Goal: Task Accomplishment & Management: Use online tool/utility

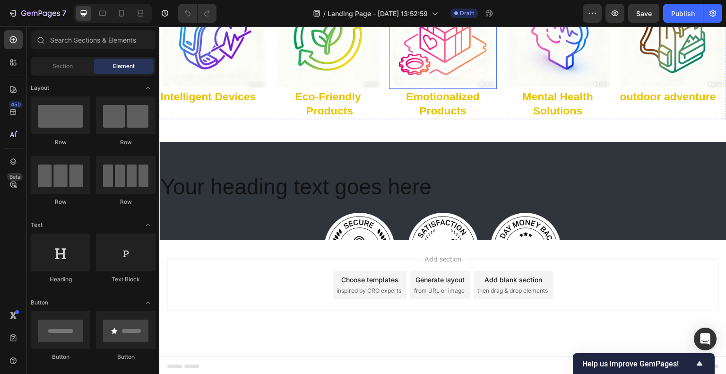
scroll to position [1423, 0]
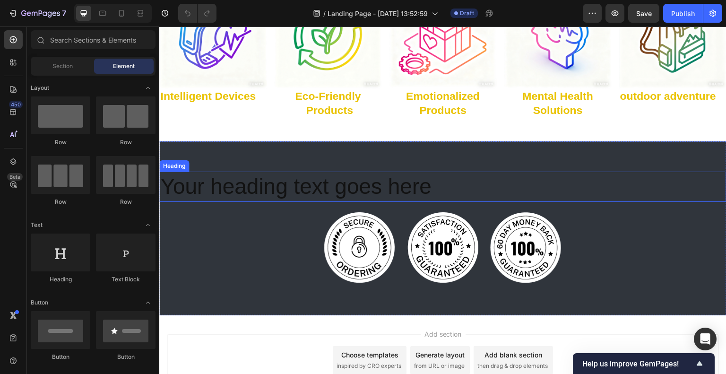
click at [446, 187] on h2 "Your heading text goes here" at bounding box center [442, 186] width 567 height 30
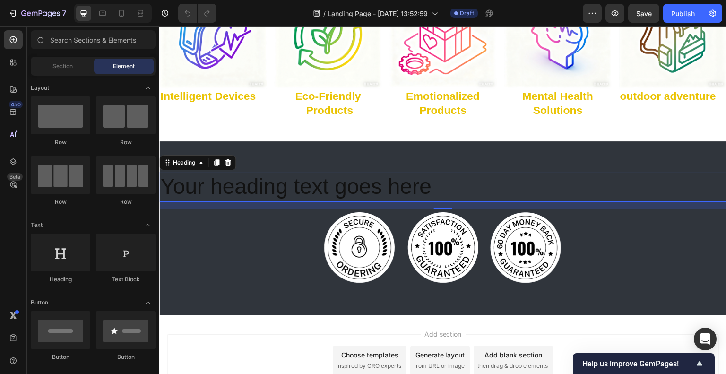
click at [446, 187] on h2 "Your heading text goes here" at bounding box center [442, 186] width 567 height 30
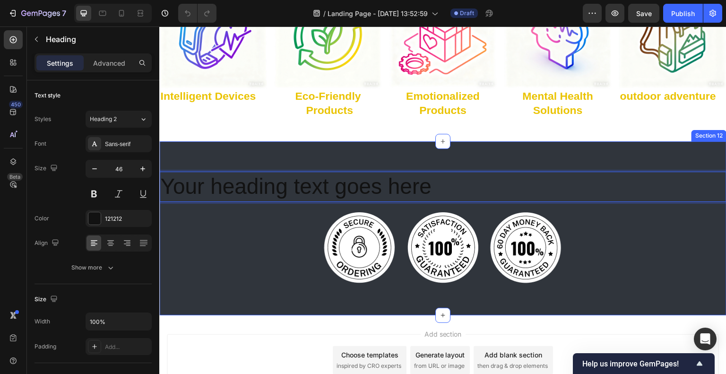
click at [252, 271] on div "Image Image Image Row" at bounding box center [442, 247] width 567 height 76
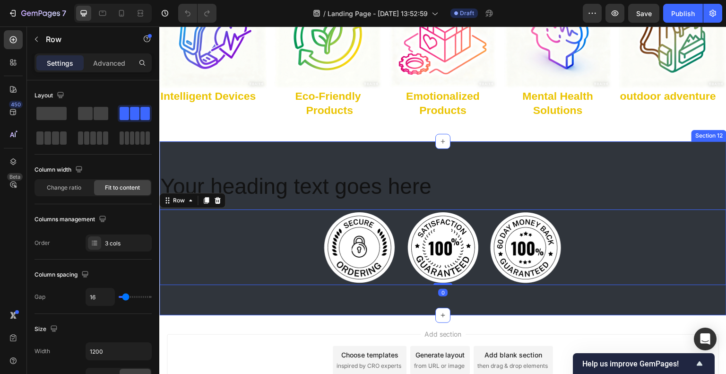
click at [231, 300] on div "Your heading text goes here Heading Image Image Image Row 0 Section 12" at bounding box center [442, 228] width 567 height 174
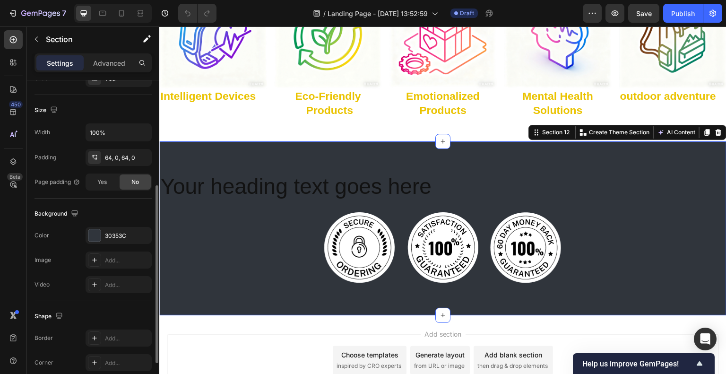
scroll to position [236, 0]
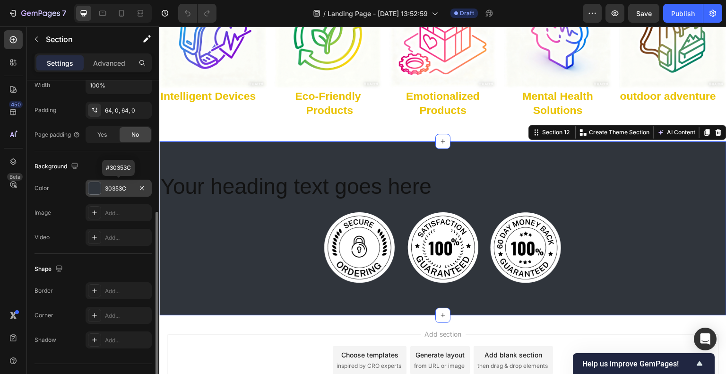
click at [120, 186] on div "30353C" at bounding box center [118, 188] width 27 height 9
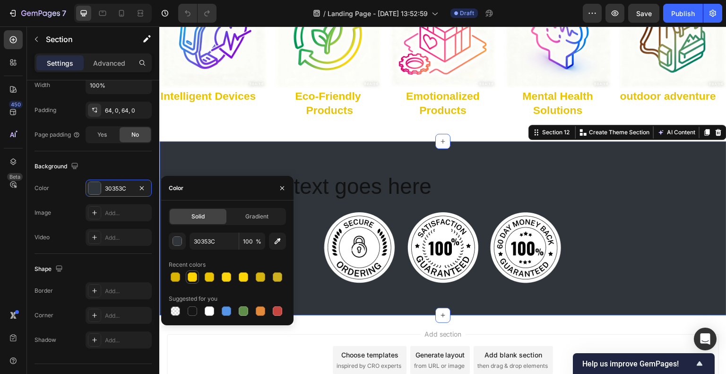
click at [195, 277] on div at bounding box center [192, 276] width 9 height 9
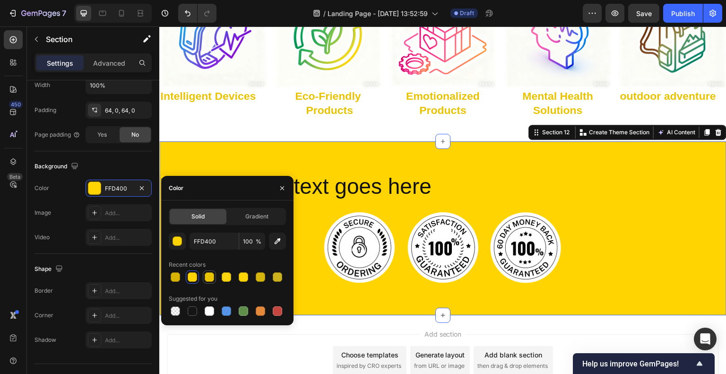
click at [213, 276] on div at bounding box center [209, 276] width 9 height 9
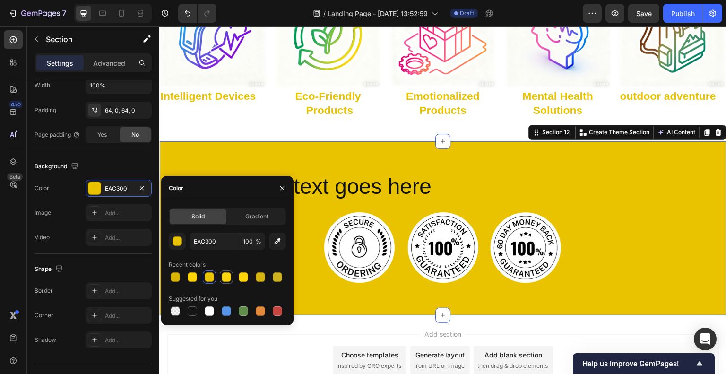
click at [229, 277] on div at bounding box center [226, 276] width 9 height 9
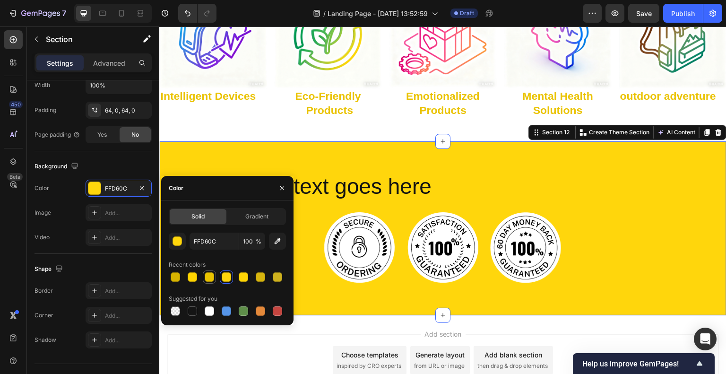
click at [215, 278] on div at bounding box center [209, 276] width 13 height 13
type input "EAC300"
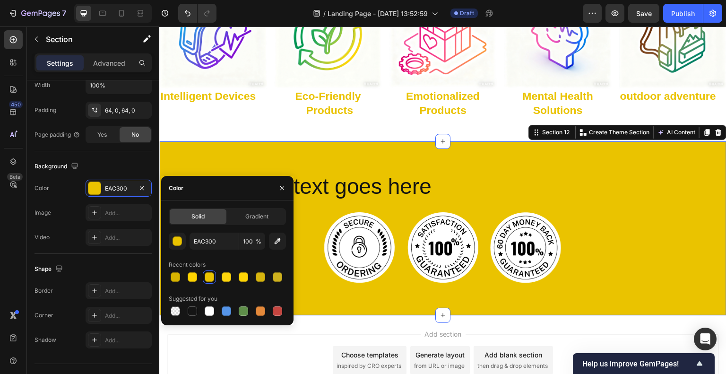
click at [324, 334] on div "Add section Choose templates inspired by CRO experts Generate layout from URL o…" at bounding box center [443, 360] width 552 height 52
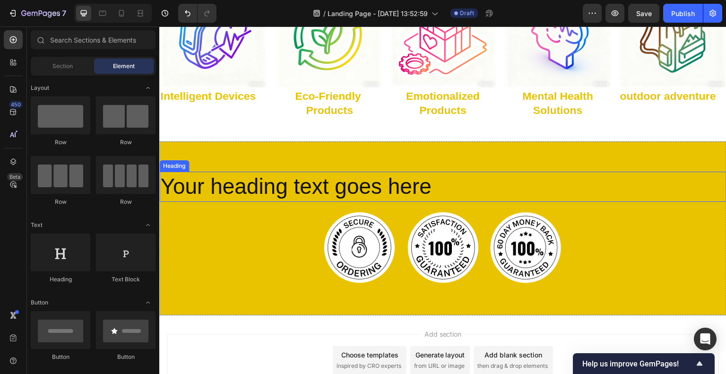
click at [307, 191] on p "Your heading text goes here" at bounding box center [442, 186] width 565 height 28
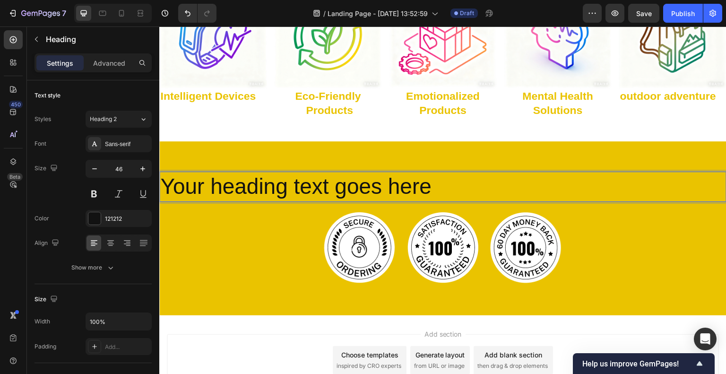
click at [439, 182] on p "Your heading text goes here" at bounding box center [442, 186] width 565 height 28
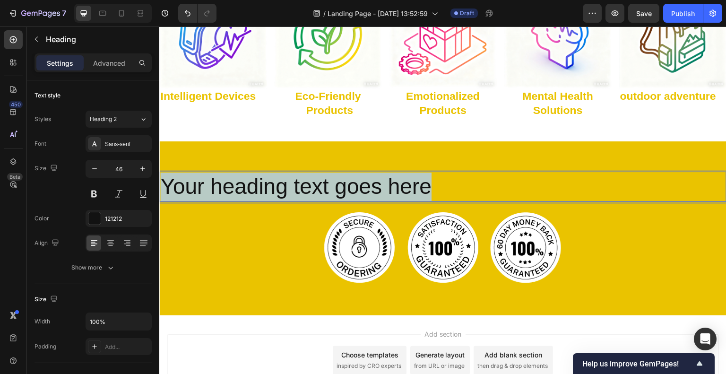
drag, startPoint x: 466, startPoint y: 185, endPoint x: 163, endPoint y: 177, distance: 302.5
click at [163, 177] on p "Your heading text goes here" at bounding box center [442, 186] width 565 height 28
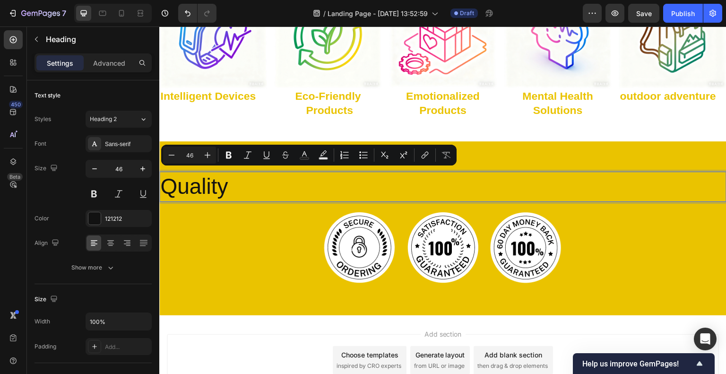
drag, startPoint x: 245, startPoint y: 184, endPoint x: 162, endPoint y: 180, distance: 83.3
click at [162, 180] on p "Quality" at bounding box center [442, 186] width 565 height 28
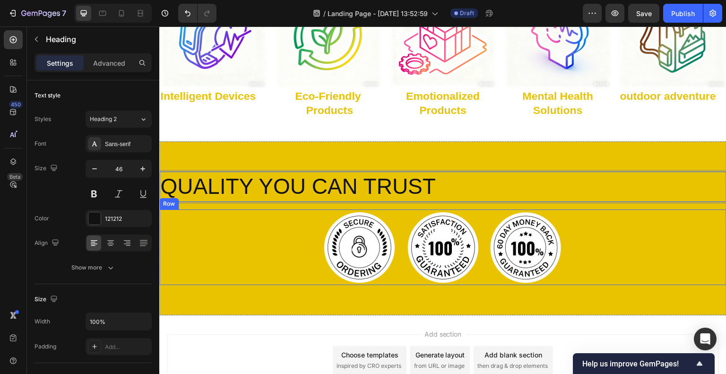
click at [625, 239] on div "Image Image Image Row" at bounding box center [442, 247] width 567 height 76
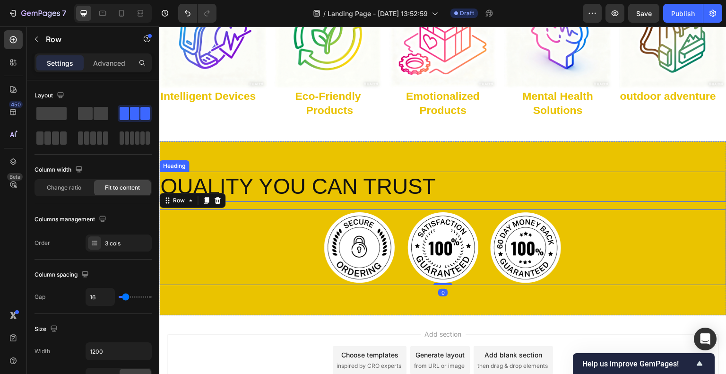
click at [556, 191] on p "QUALITY YOU CAN TRUST" at bounding box center [442, 186] width 565 height 28
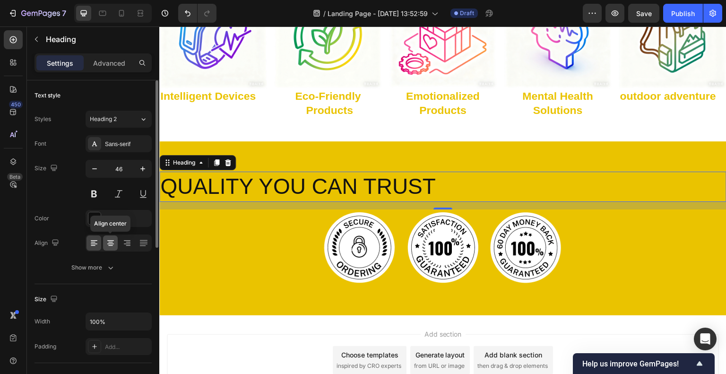
click at [112, 247] on icon at bounding box center [110, 242] width 9 height 9
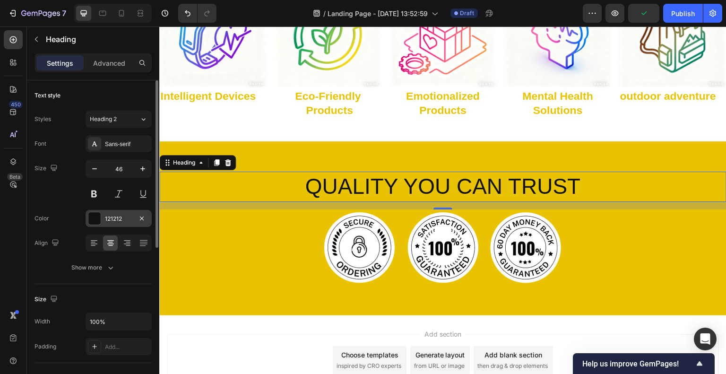
click at [105, 221] on div "121212" at bounding box center [118, 218] width 27 height 9
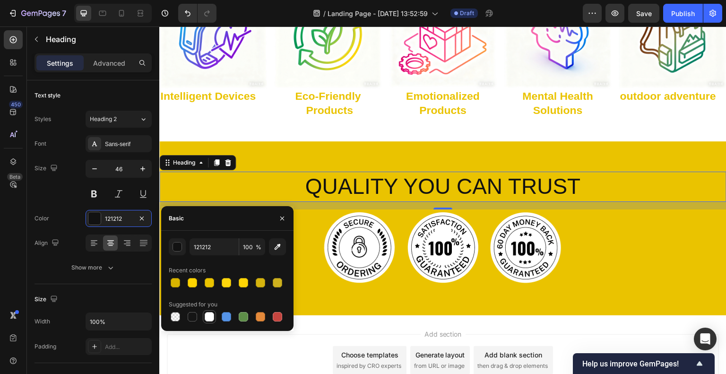
click at [209, 317] on div at bounding box center [209, 316] width 9 height 9
type input "FFFFFF"
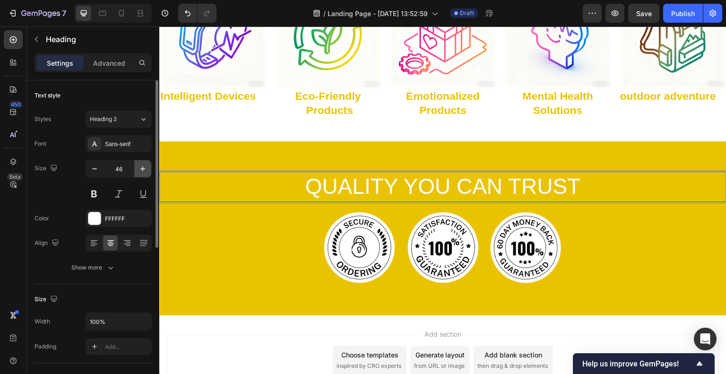
click at [143, 170] on icon "button" at bounding box center [142, 168] width 9 height 9
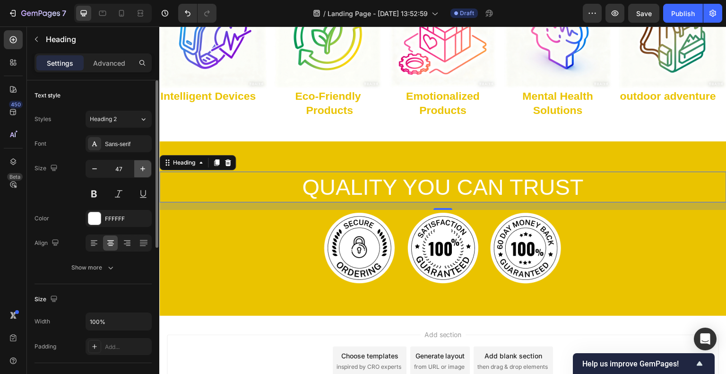
click at [143, 170] on icon "button" at bounding box center [142, 168] width 9 height 9
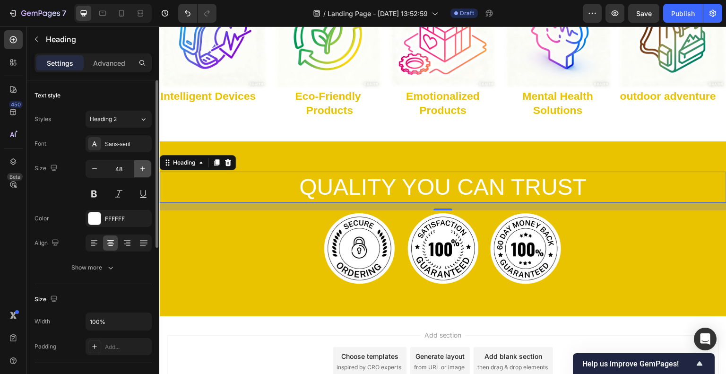
click at [143, 170] on icon "button" at bounding box center [142, 168] width 9 height 9
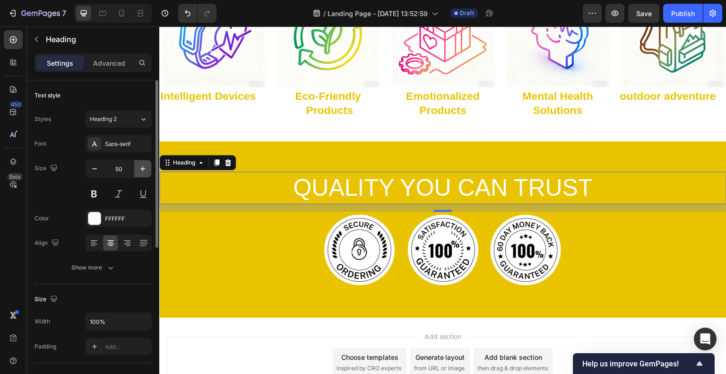
click at [143, 170] on icon "button" at bounding box center [142, 168] width 9 height 9
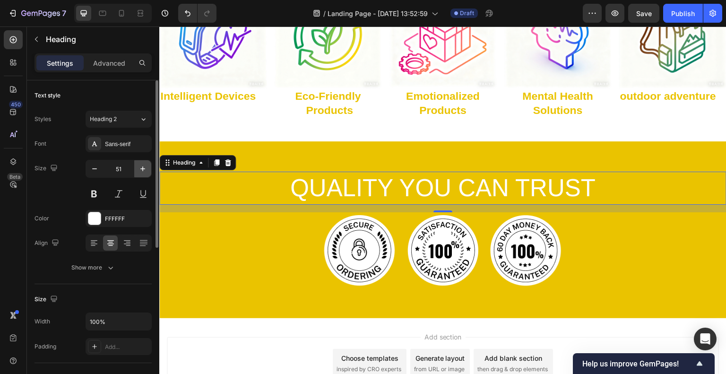
click at [143, 170] on icon "button" at bounding box center [142, 168] width 9 height 9
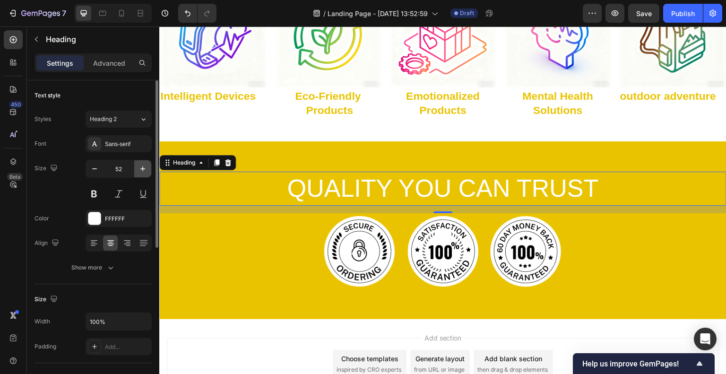
click at [143, 170] on icon "button" at bounding box center [142, 168] width 9 height 9
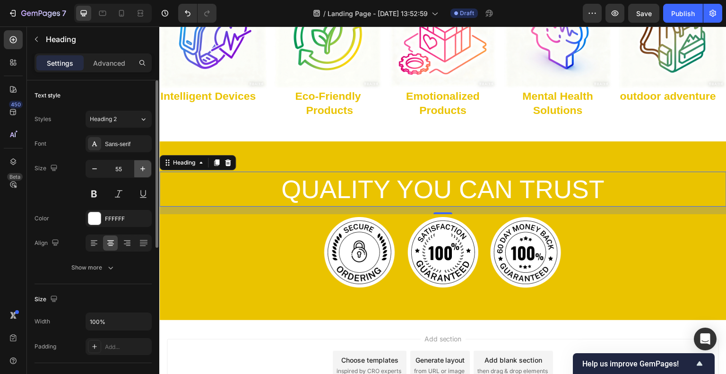
click at [143, 170] on icon "button" at bounding box center [142, 168] width 9 height 9
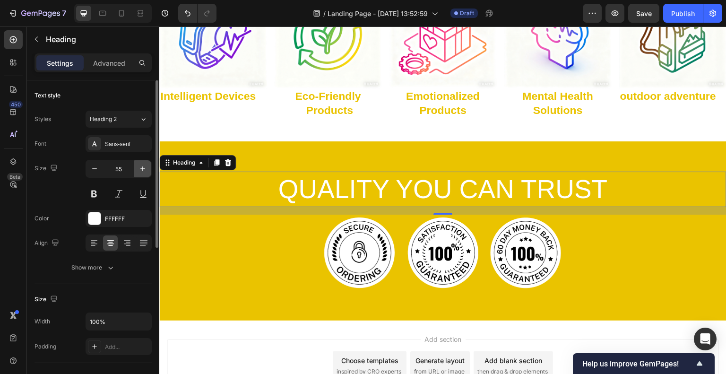
click at [143, 170] on icon "button" at bounding box center [142, 168] width 9 height 9
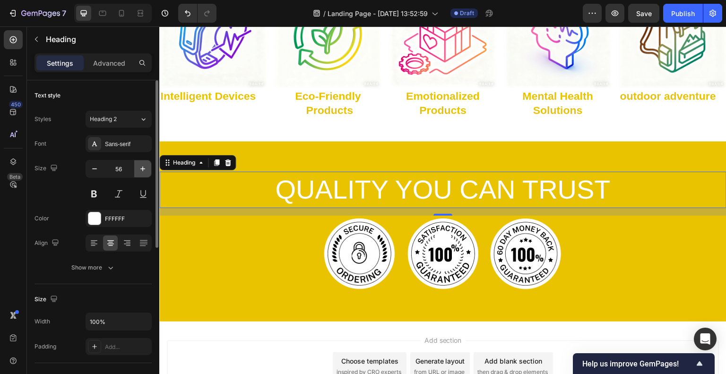
click at [143, 170] on icon "button" at bounding box center [142, 168] width 9 height 9
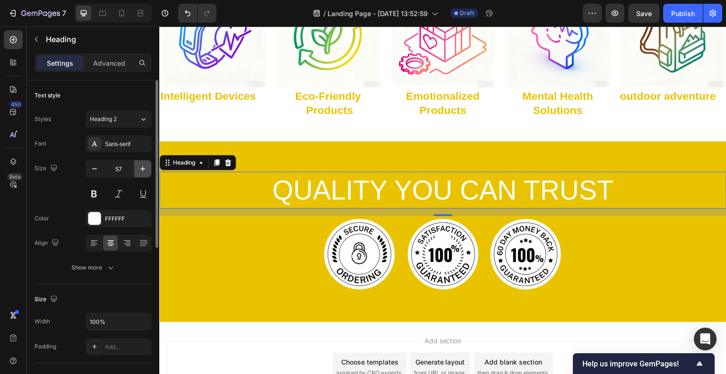
click at [143, 170] on icon "button" at bounding box center [142, 168] width 9 height 9
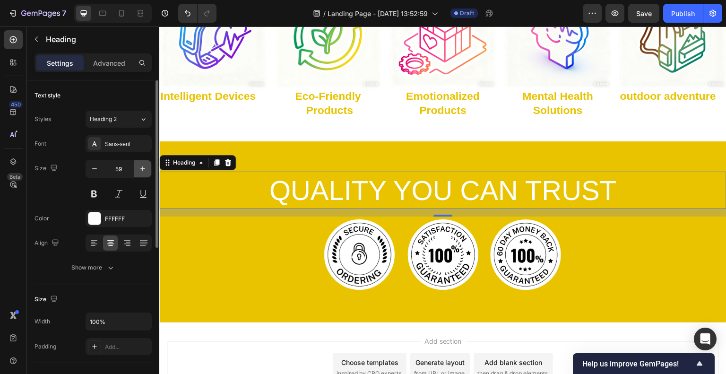
click at [143, 170] on icon "button" at bounding box center [142, 168] width 9 height 9
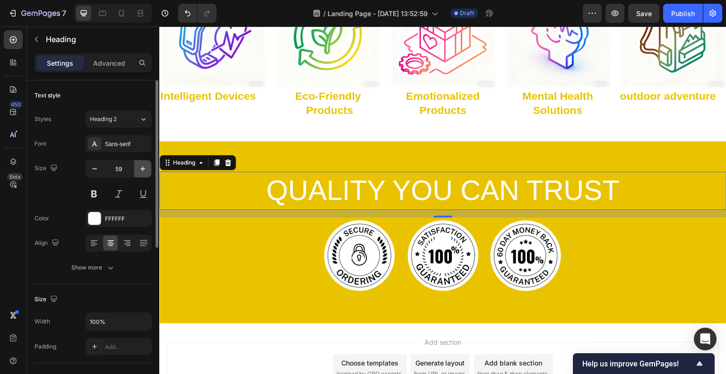
click at [143, 170] on icon "button" at bounding box center [142, 168] width 9 height 9
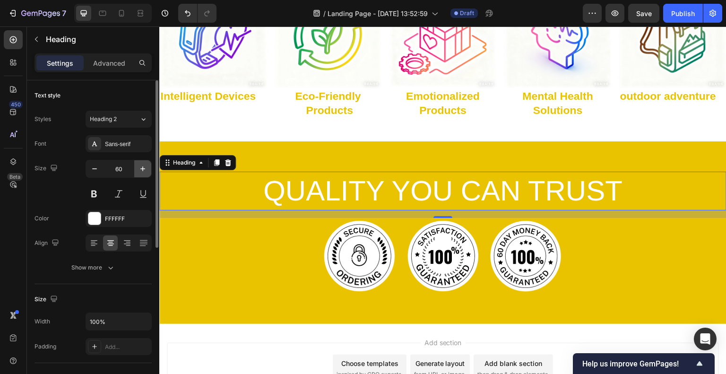
click at [143, 170] on icon "button" at bounding box center [142, 168] width 9 height 9
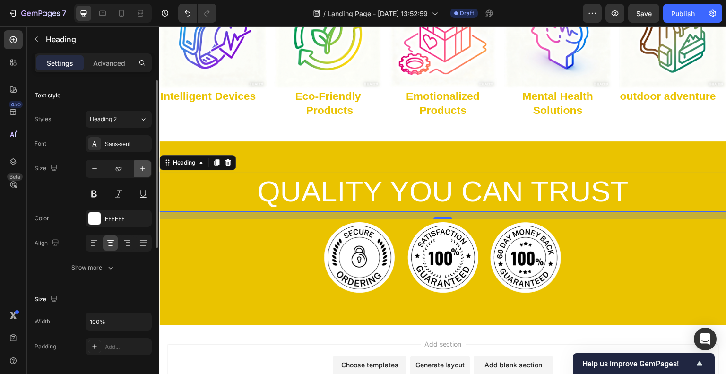
click at [143, 170] on icon "button" at bounding box center [142, 168] width 9 height 9
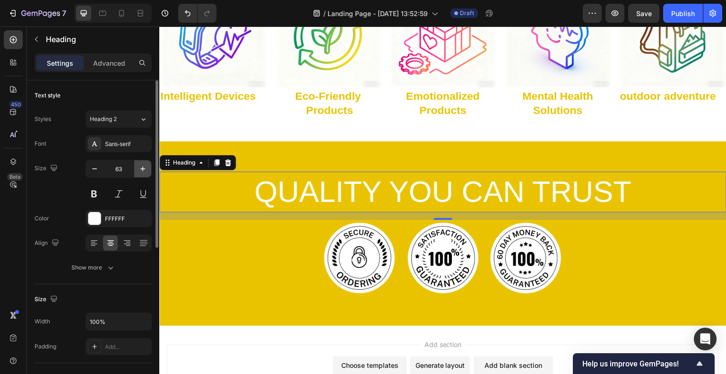
click at [143, 170] on icon "button" at bounding box center [142, 168] width 9 height 9
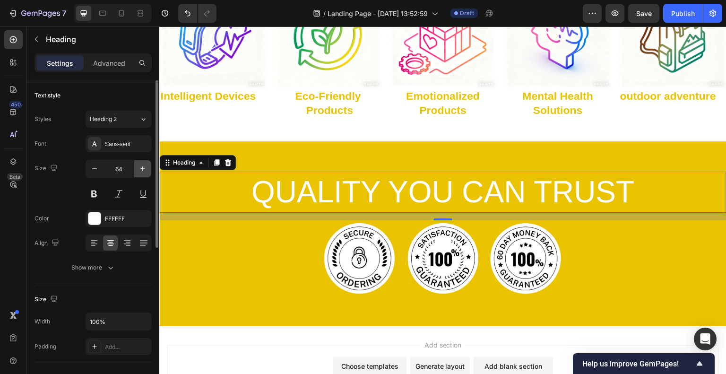
click at [143, 170] on icon "button" at bounding box center [142, 168] width 9 height 9
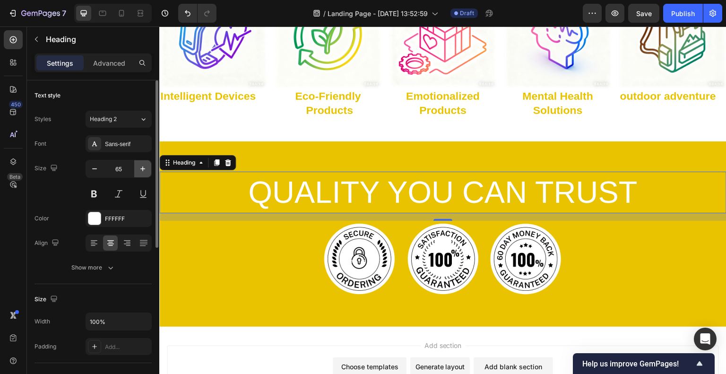
click at [143, 170] on icon "button" at bounding box center [142, 168] width 9 height 9
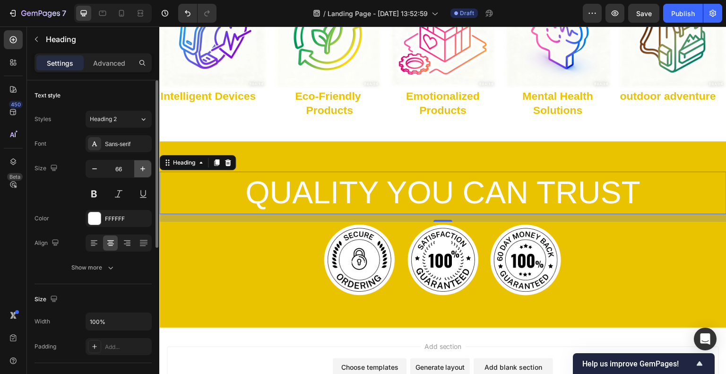
click at [143, 170] on icon "button" at bounding box center [142, 168] width 9 height 9
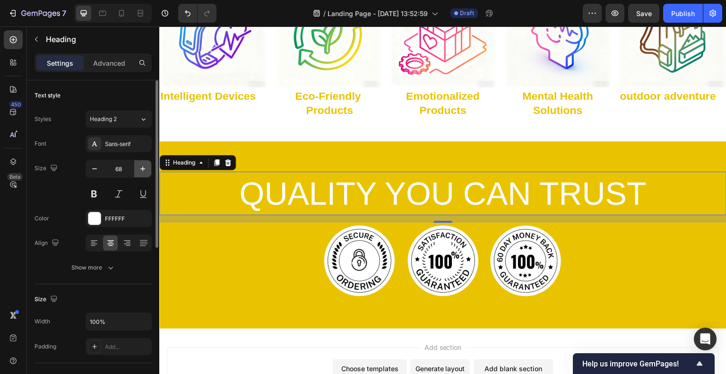
click at [143, 170] on icon "button" at bounding box center [142, 168] width 9 height 9
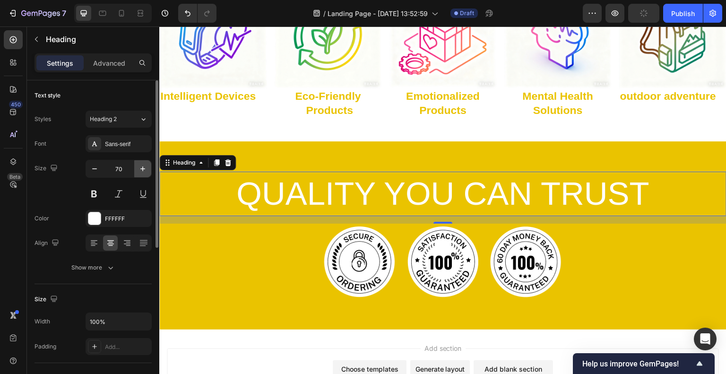
click at [143, 170] on icon "button" at bounding box center [142, 168] width 9 height 9
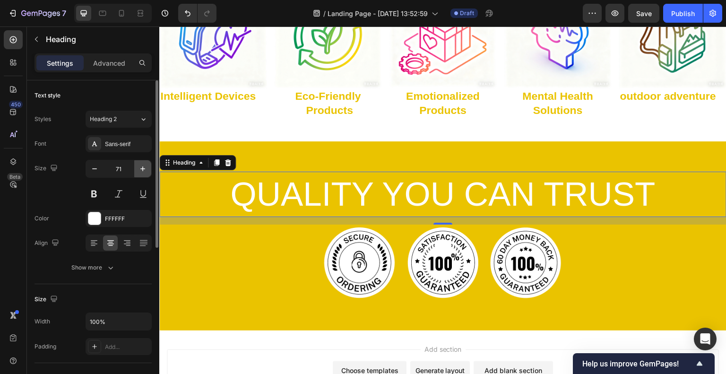
click at [143, 170] on icon "button" at bounding box center [142, 168] width 9 height 9
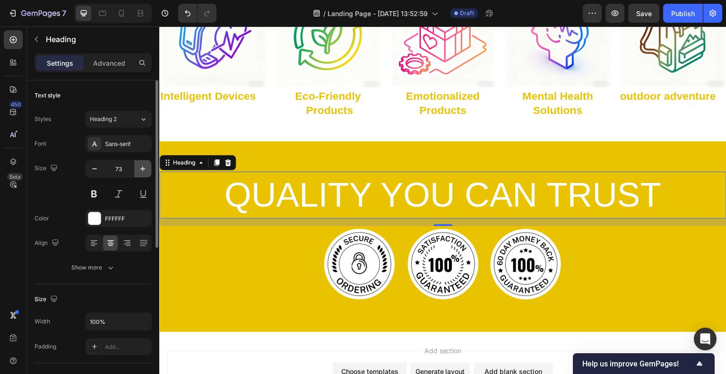
click at [143, 170] on icon "button" at bounding box center [142, 168] width 9 height 9
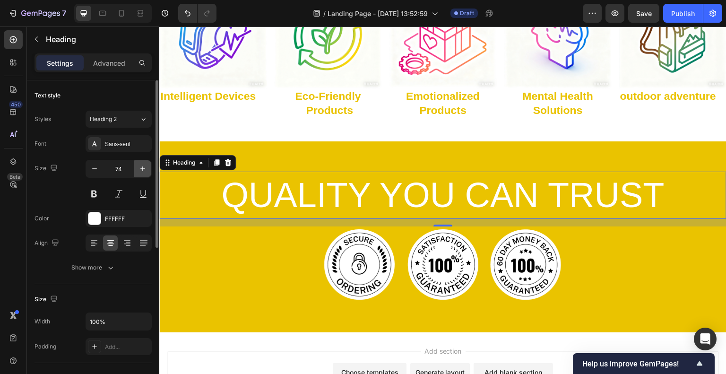
click at [143, 170] on icon "button" at bounding box center [142, 168] width 9 height 9
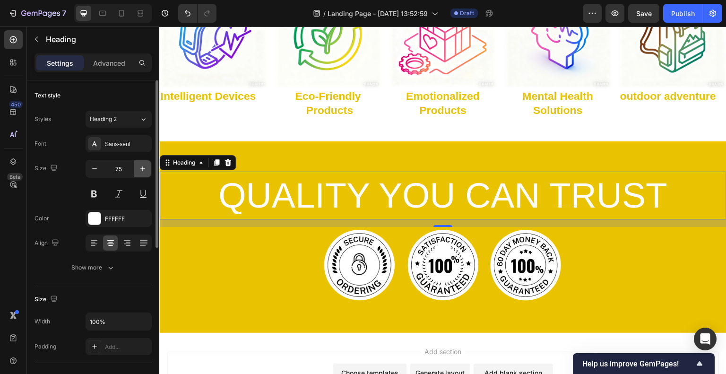
click at [143, 170] on icon "button" at bounding box center [142, 168] width 9 height 9
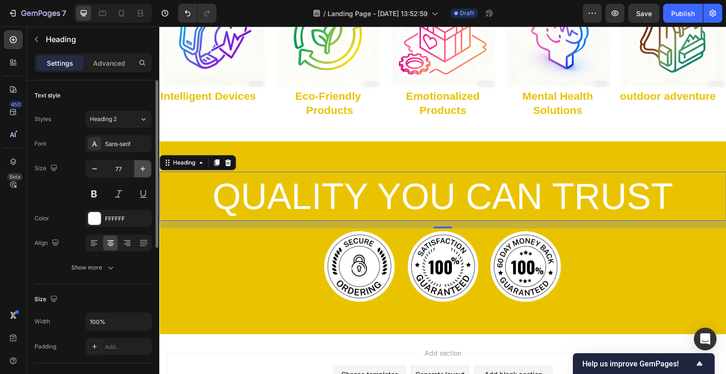
click at [143, 170] on icon "button" at bounding box center [142, 168] width 9 height 9
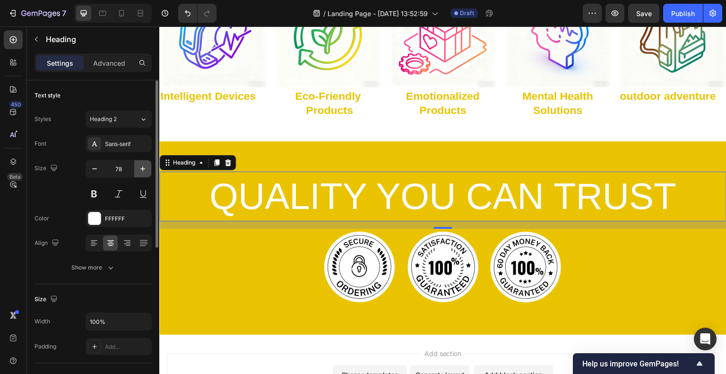
click at [143, 170] on icon "button" at bounding box center [142, 168] width 9 height 9
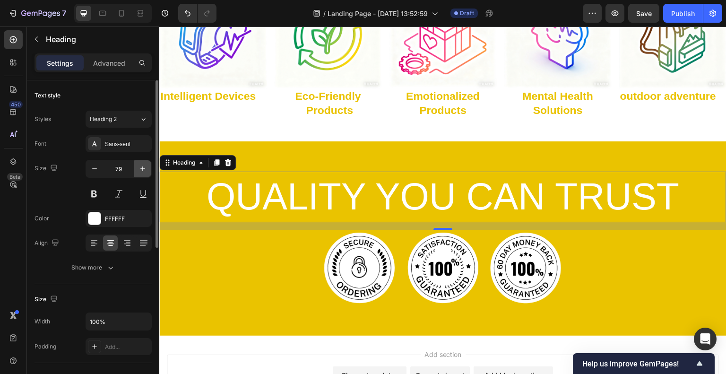
click at [143, 170] on icon "button" at bounding box center [142, 168] width 9 height 9
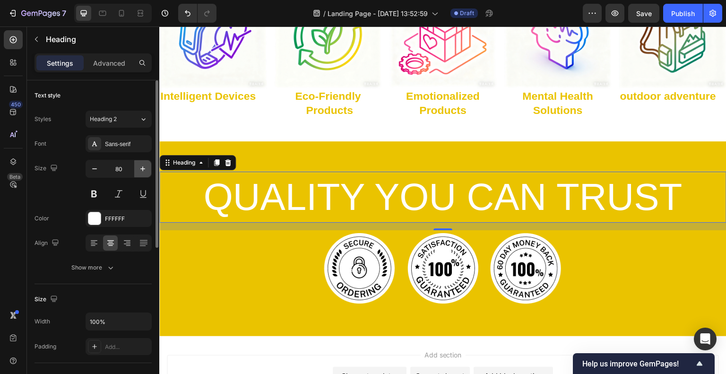
click at [143, 170] on icon "button" at bounding box center [142, 168] width 9 height 9
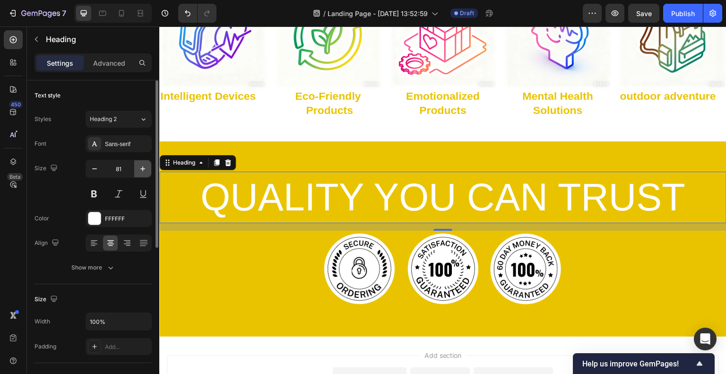
click at [143, 170] on icon "button" at bounding box center [142, 168] width 9 height 9
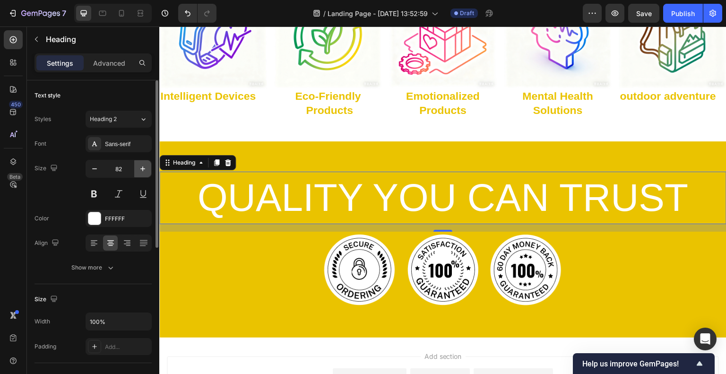
click at [143, 170] on icon "button" at bounding box center [142, 168] width 9 height 9
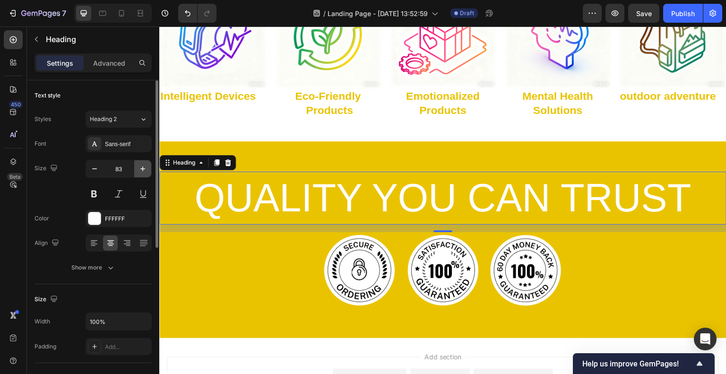
click at [143, 170] on icon "button" at bounding box center [142, 168] width 9 height 9
type input "85"
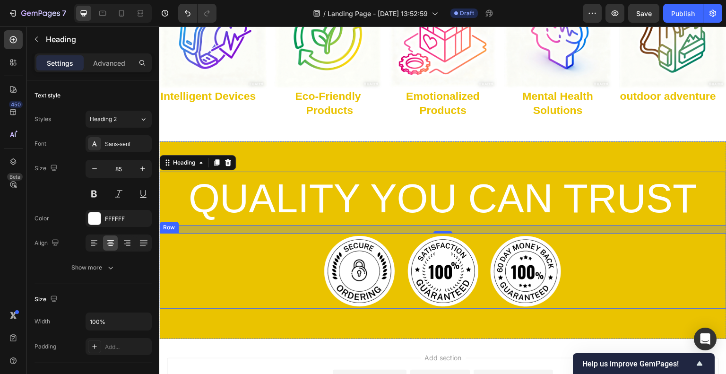
click at [260, 275] on div "Image Image Image Row" at bounding box center [442, 271] width 567 height 76
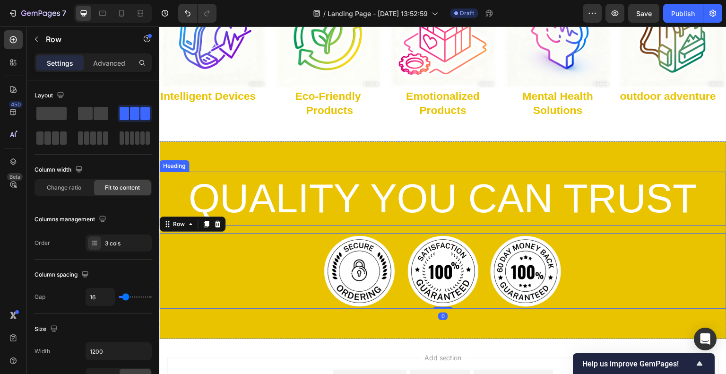
click at [291, 183] on p "QUALITY YOU CAN TRUST" at bounding box center [442, 198] width 565 height 52
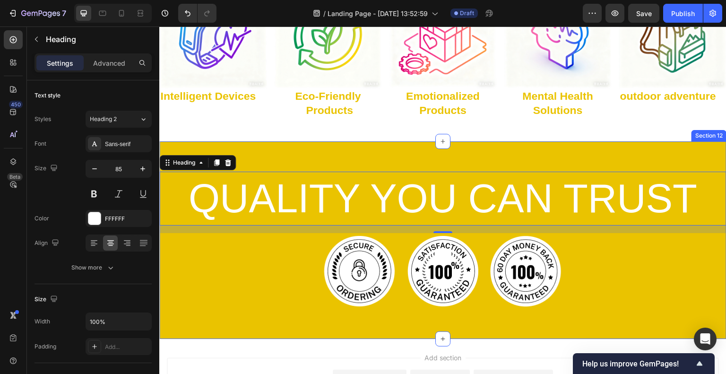
click at [287, 149] on div "QUALITY YOU CAN TRUST Heading 16 Image Image Image Row Section 12" at bounding box center [442, 240] width 567 height 198
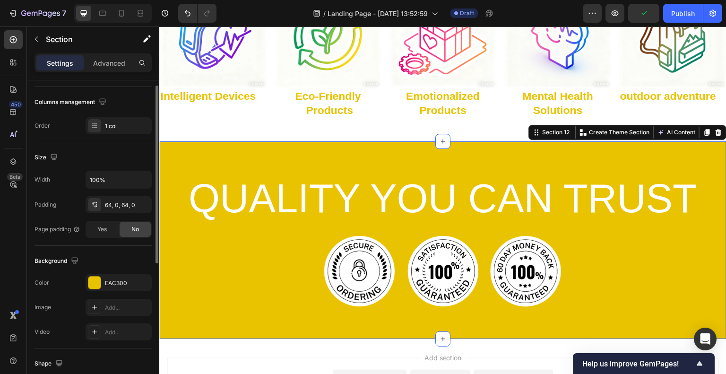
scroll to position [94, 0]
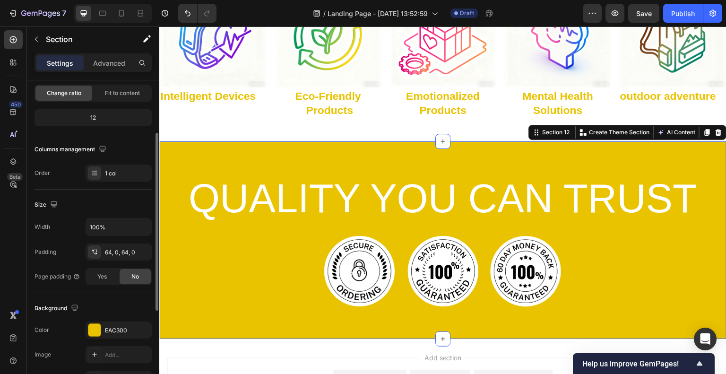
click at [74, 254] on div "Padding 64, 0, 64, 0" at bounding box center [92, 251] width 117 height 17
click at [117, 253] on div "64, 0, 64, 0" at bounding box center [118, 252] width 27 height 9
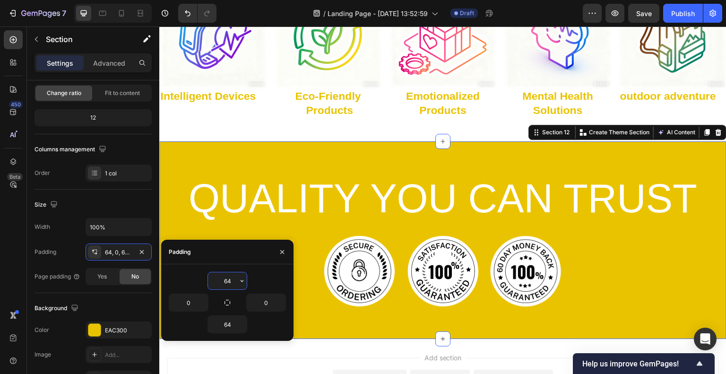
click at [230, 282] on input "64" at bounding box center [227, 280] width 39 height 17
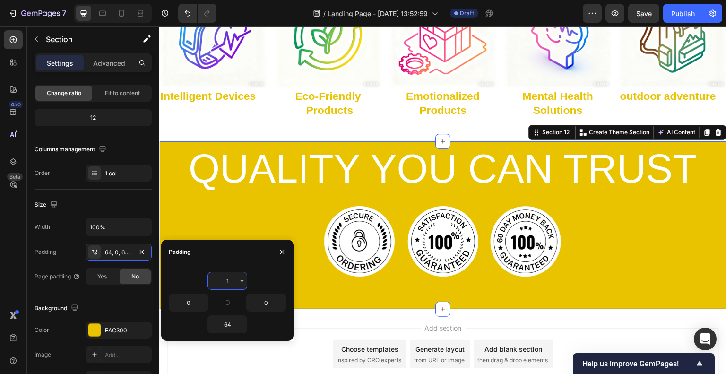
type input "10"
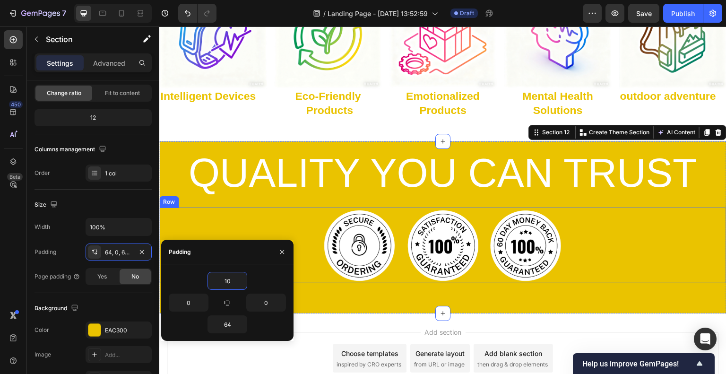
click at [643, 250] on div "Image Image Image Row" at bounding box center [442, 245] width 567 height 76
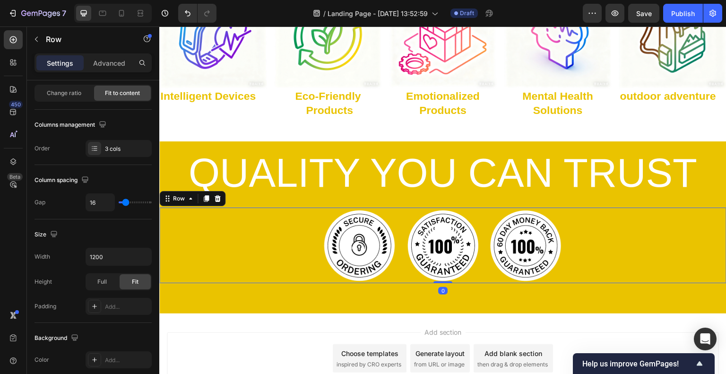
scroll to position [0, 0]
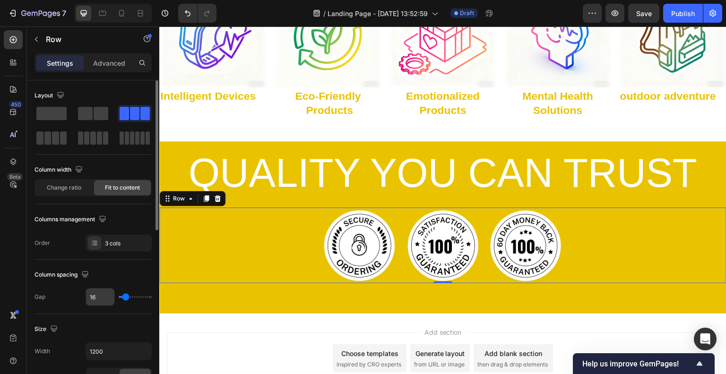
click at [93, 294] on input "16" at bounding box center [100, 296] width 28 height 17
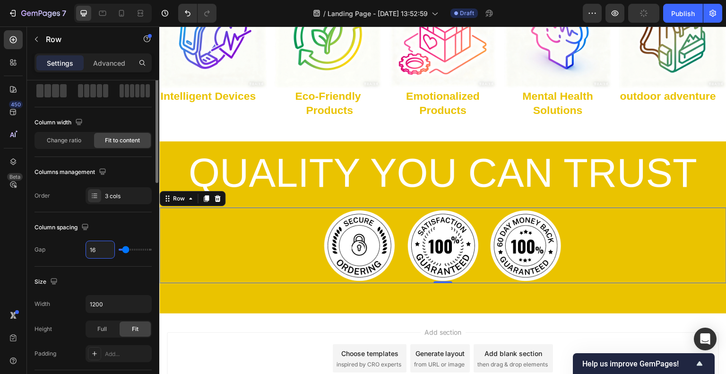
scroll to position [94, 0]
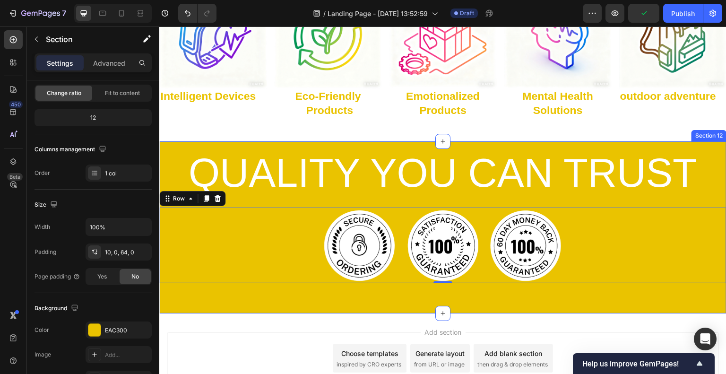
click at [244, 289] on div "QUALITY YOU CAN TRUST Heading Image Image Image Row 0 Section 12" at bounding box center [442, 227] width 567 height 172
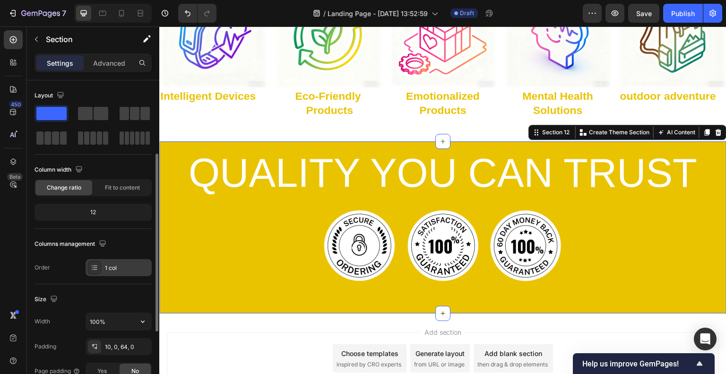
scroll to position [47, 0]
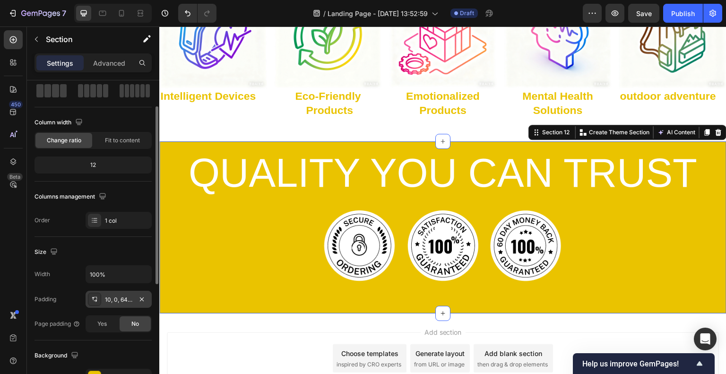
click at [117, 300] on div "10, 0, 64, 0" at bounding box center [118, 299] width 27 height 9
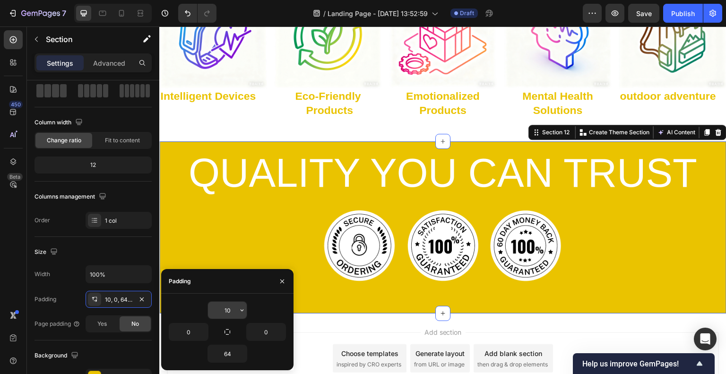
click at [231, 311] on input "10" at bounding box center [227, 309] width 39 height 17
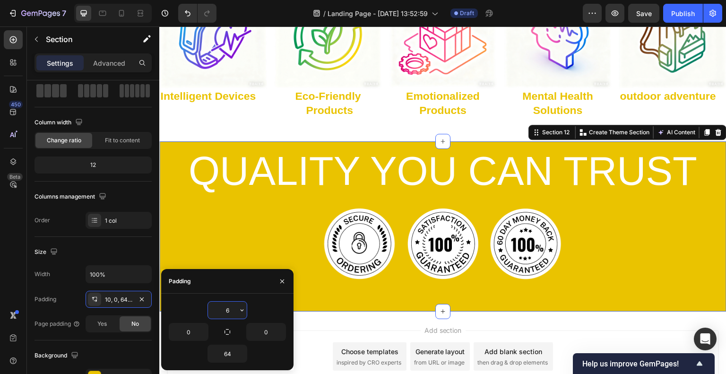
type input "64"
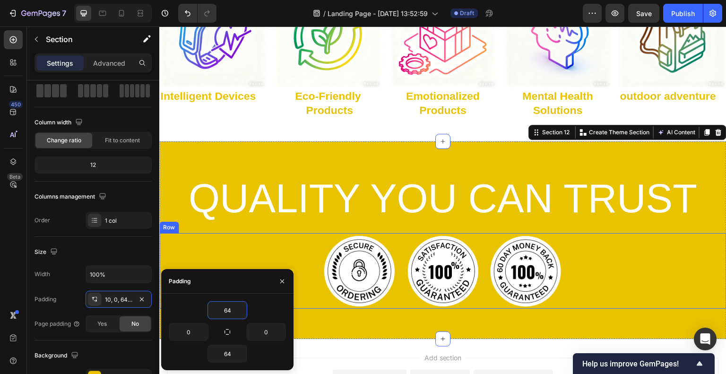
click at [641, 258] on div "Image Image Image Row" at bounding box center [442, 271] width 567 height 76
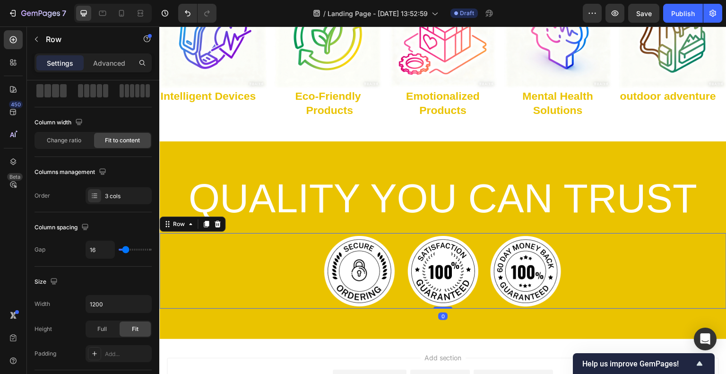
scroll to position [0, 0]
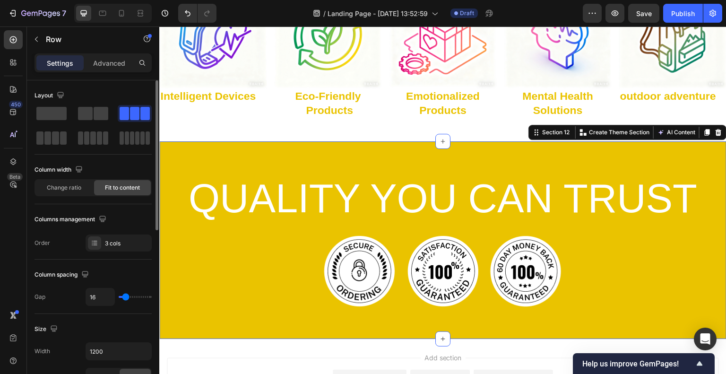
click at [594, 162] on div "QUALITY YOU CAN TRUST Heading Image Image Image Row Section 12 You can create r…" at bounding box center [442, 240] width 567 height 198
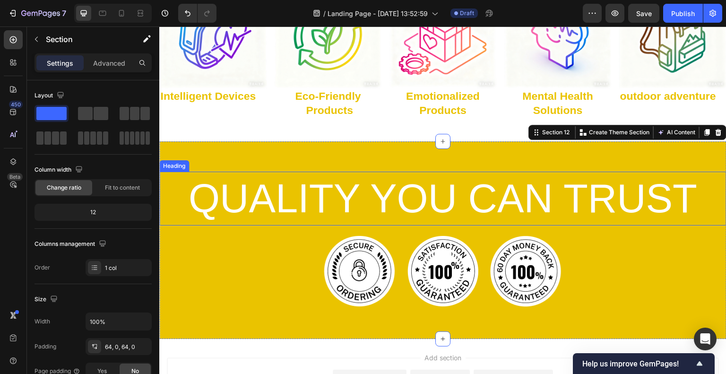
click at [266, 189] on p "QUALITY YOU CAN TRUST" at bounding box center [442, 198] width 565 height 52
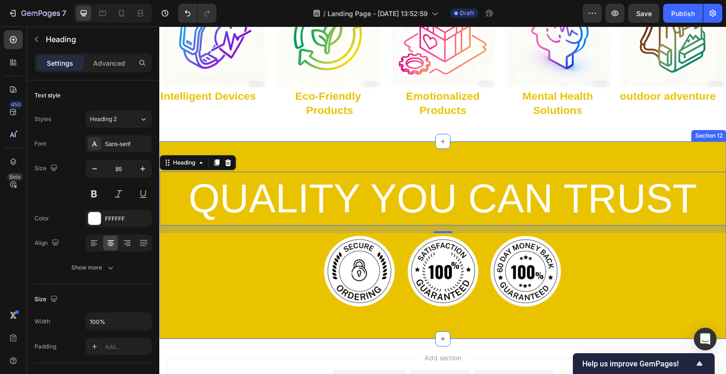
click at [270, 324] on div "QUALITY YOU CAN TRUST Heading 16 Image Image Image Row Section 12" at bounding box center [442, 240] width 567 height 198
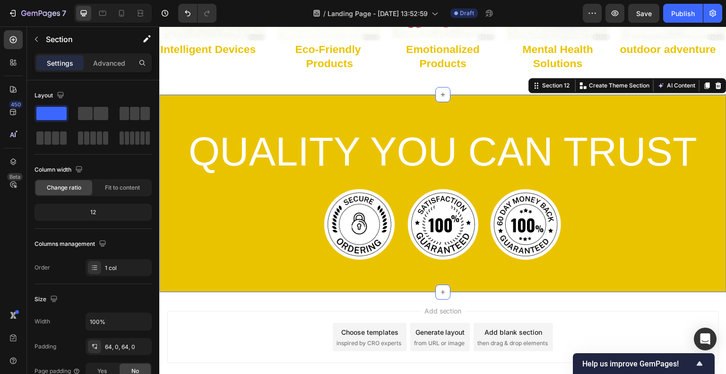
scroll to position [1470, 0]
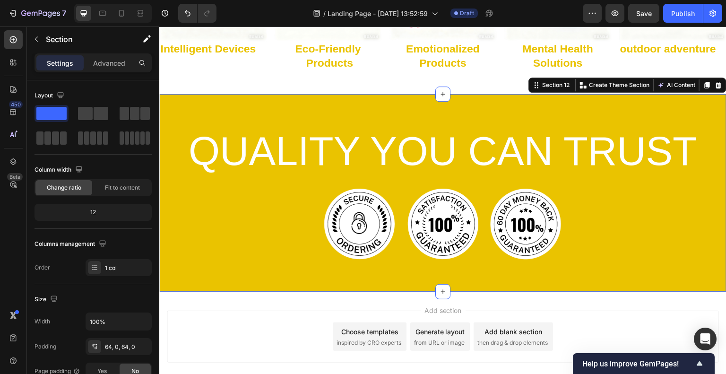
click at [278, 314] on div "Add section Choose templates inspired by CRO experts Generate layout from URL o…" at bounding box center [443, 336] width 552 height 52
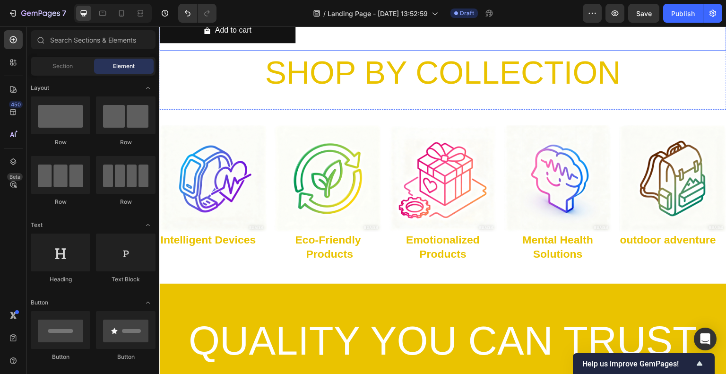
scroll to position [1518, 0]
